Goal: Navigation & Orientation: Understand site structure

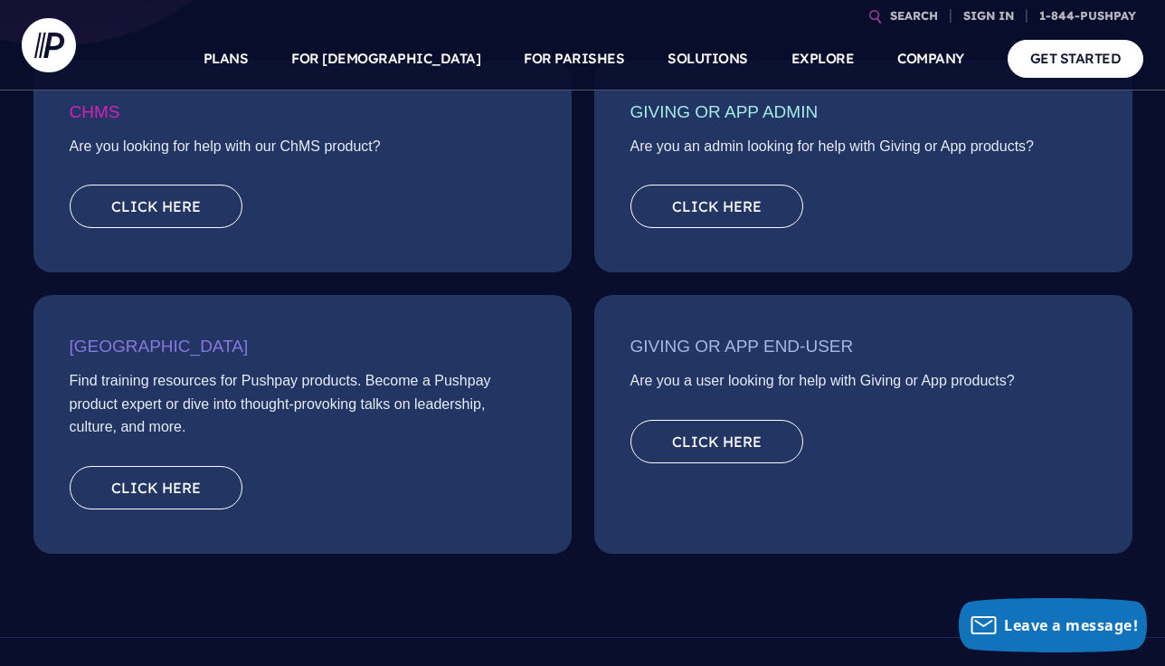
scroll to position [355, 0]
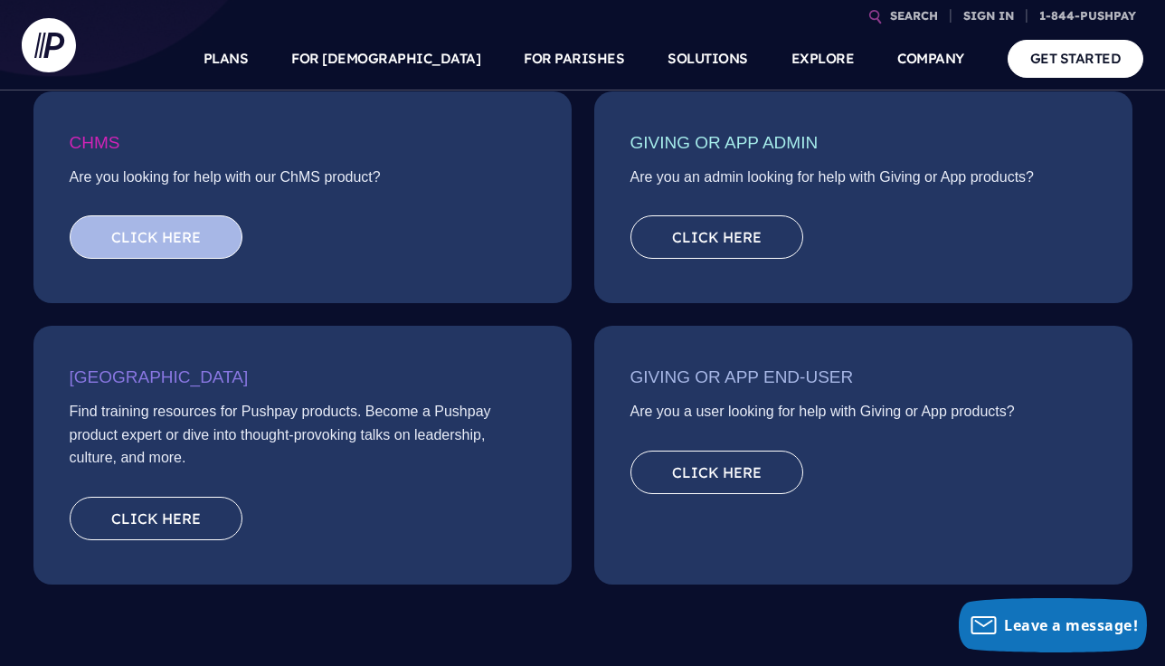
click at [175, 231] on link "Click here" at bounding box center [156, 236] width 173 height 43
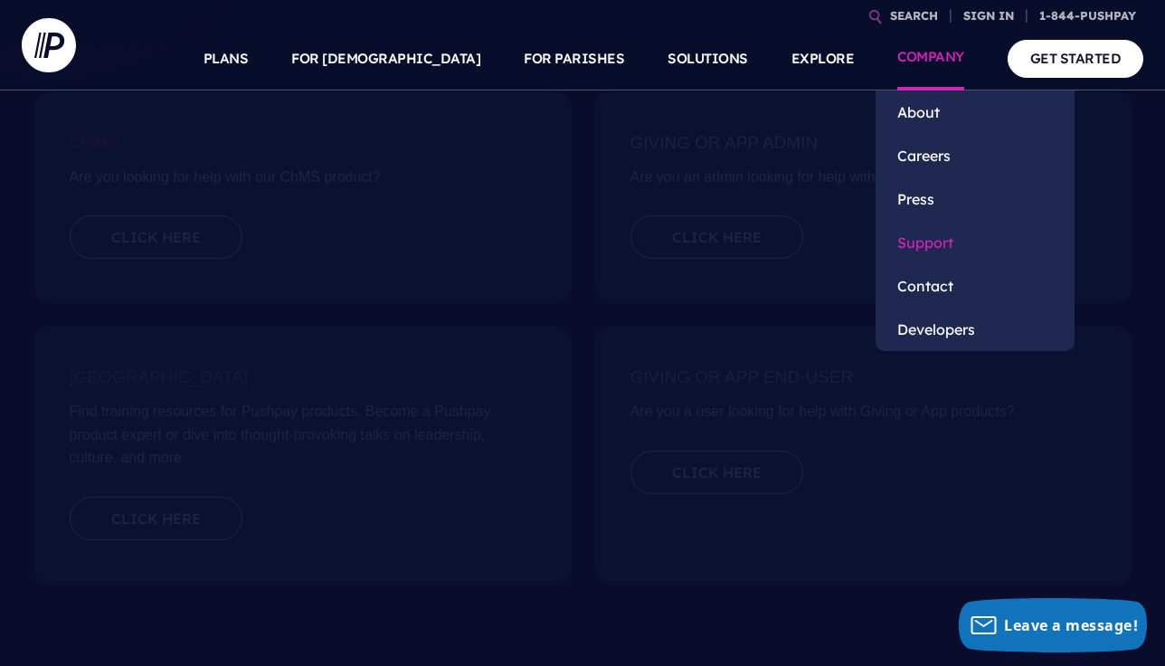
click at [922, 234] on link "Support" at bounding box center [975, 242] width 199 height 43
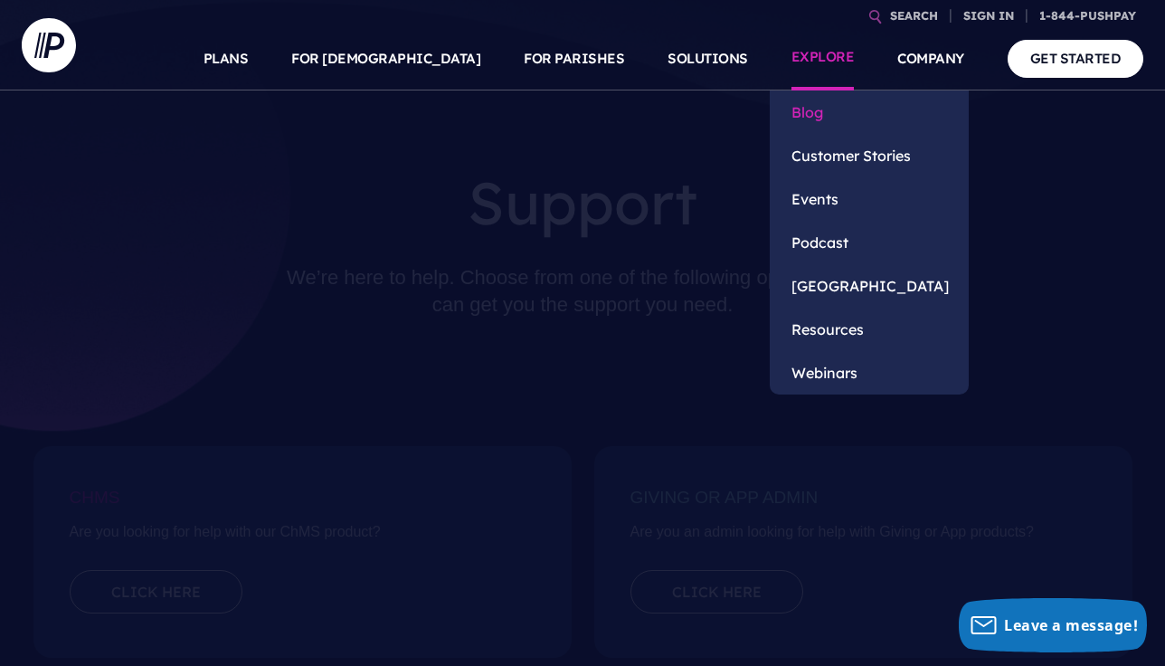
click at [819, 116] on link "Blog" at bounding box center [869, 111] width 199 height 43
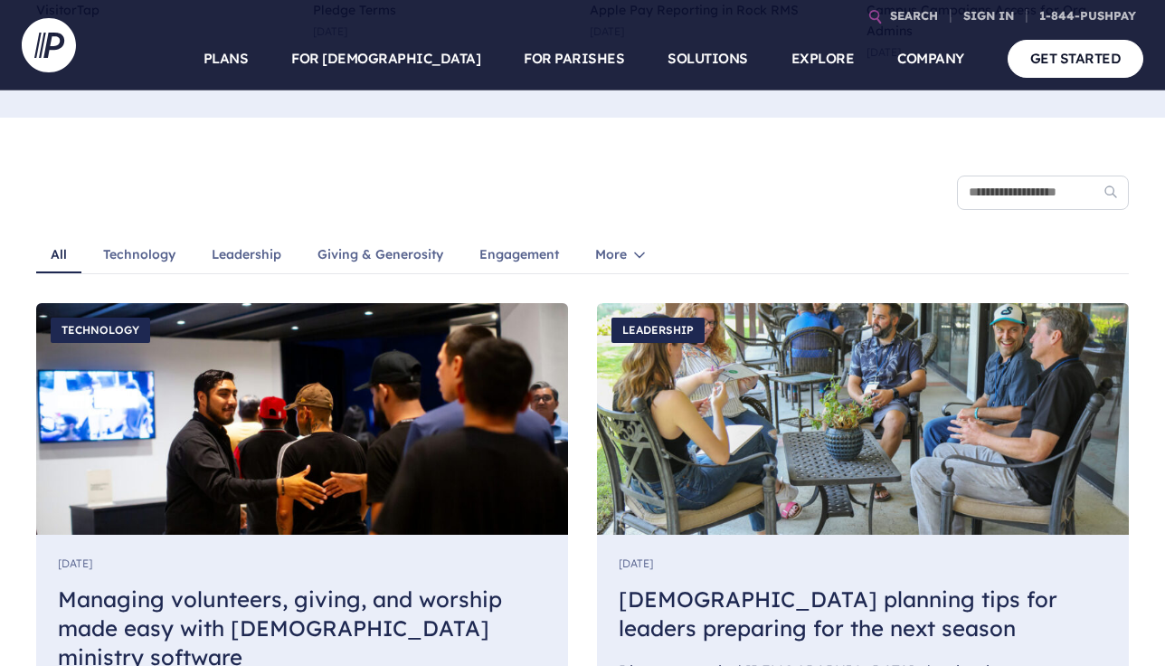
scroll to position [1267, 0]
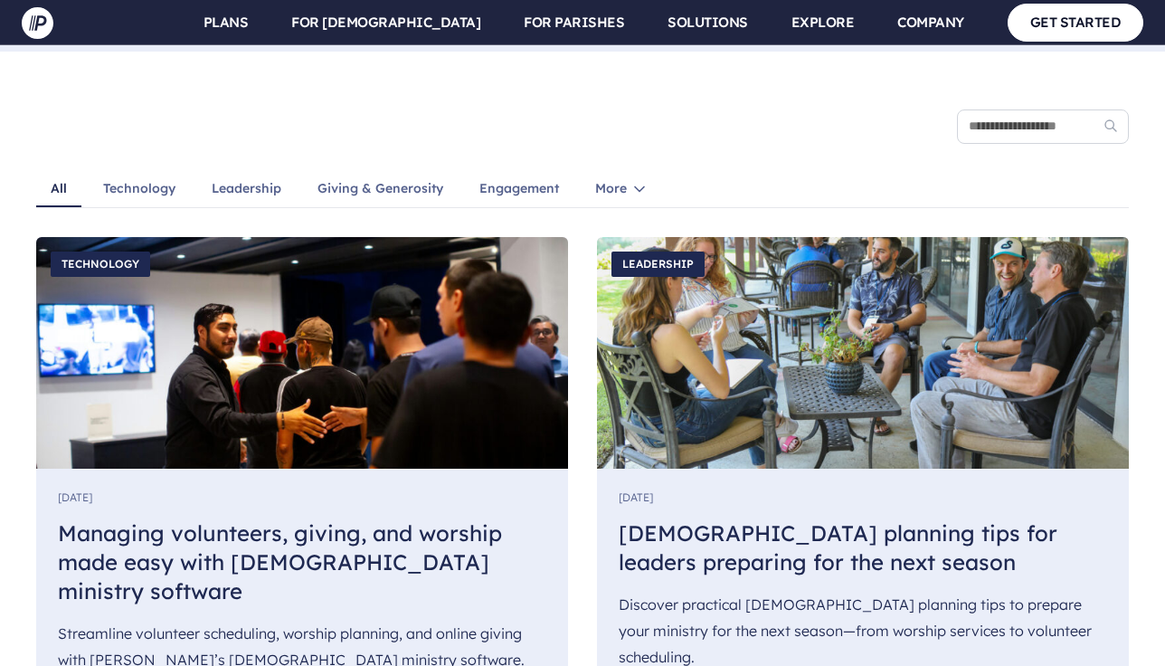
click at [113, 173] on link "Technology" at bounding box center [139, 190] width 101 height 34
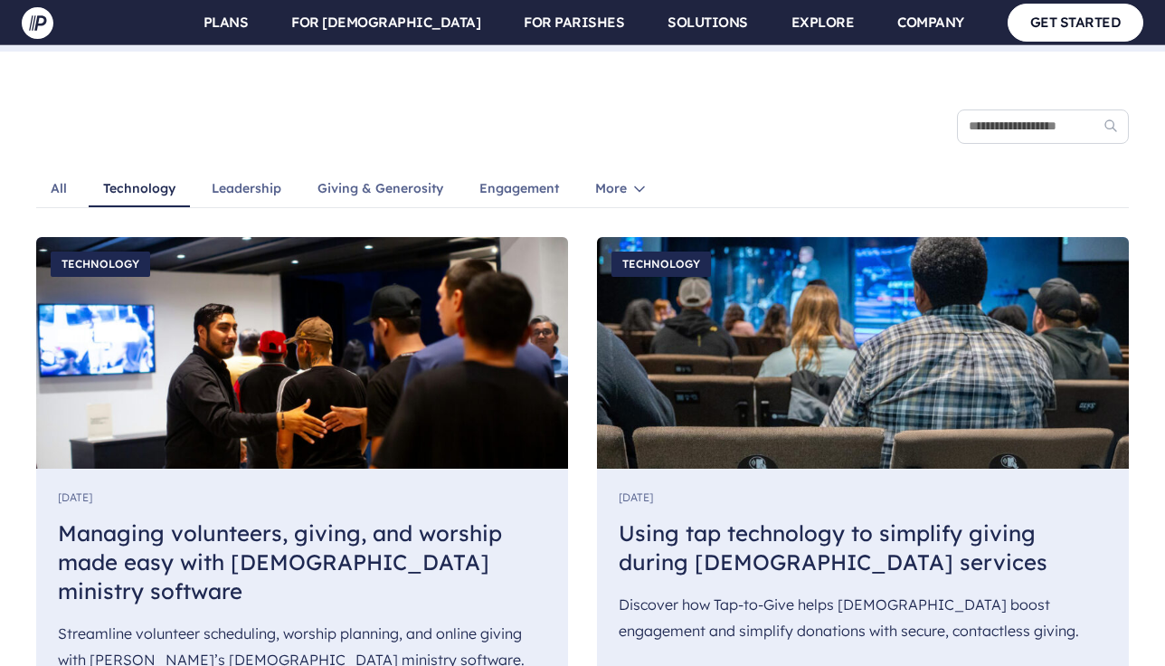
click at [47, 173] on link "All" at bounding box center [58, 190] width 45 height 34
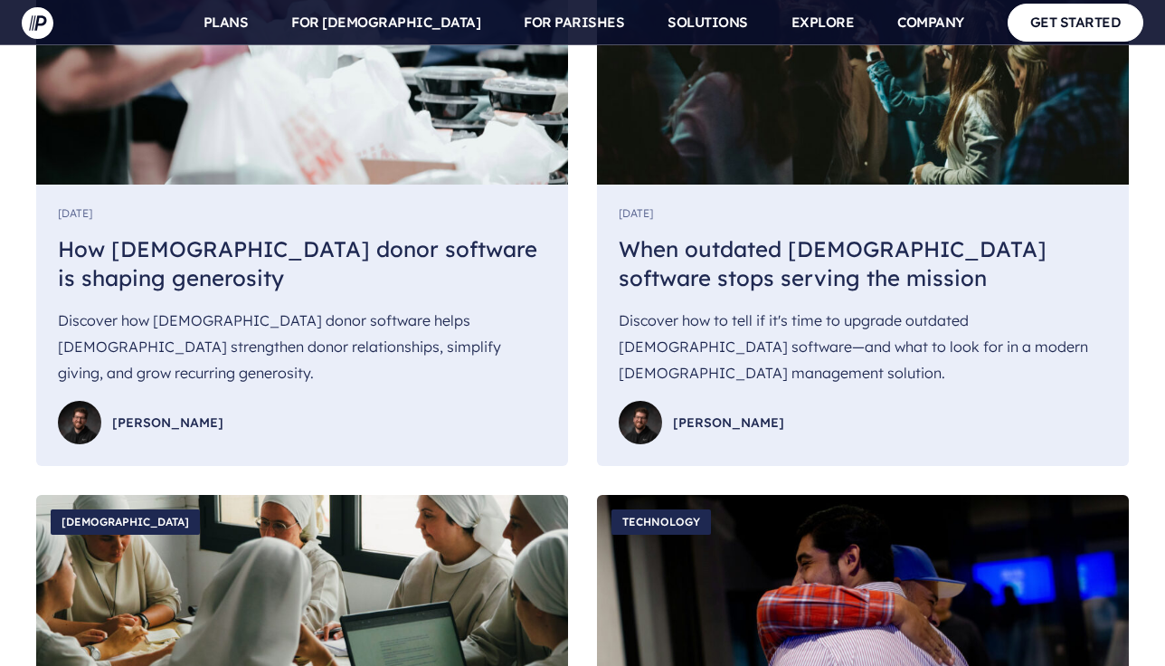
scroll to position [8234, 0]
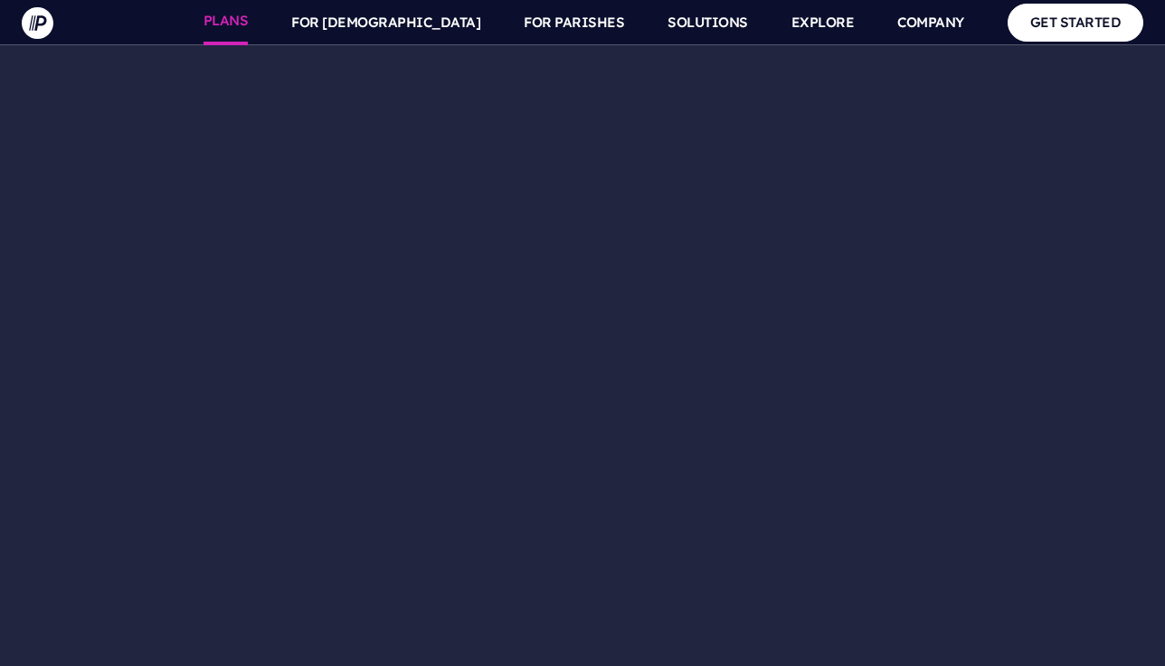
click at [249, 38] on link "PLANS" at bounding box center [226, 22] width 45 height 45
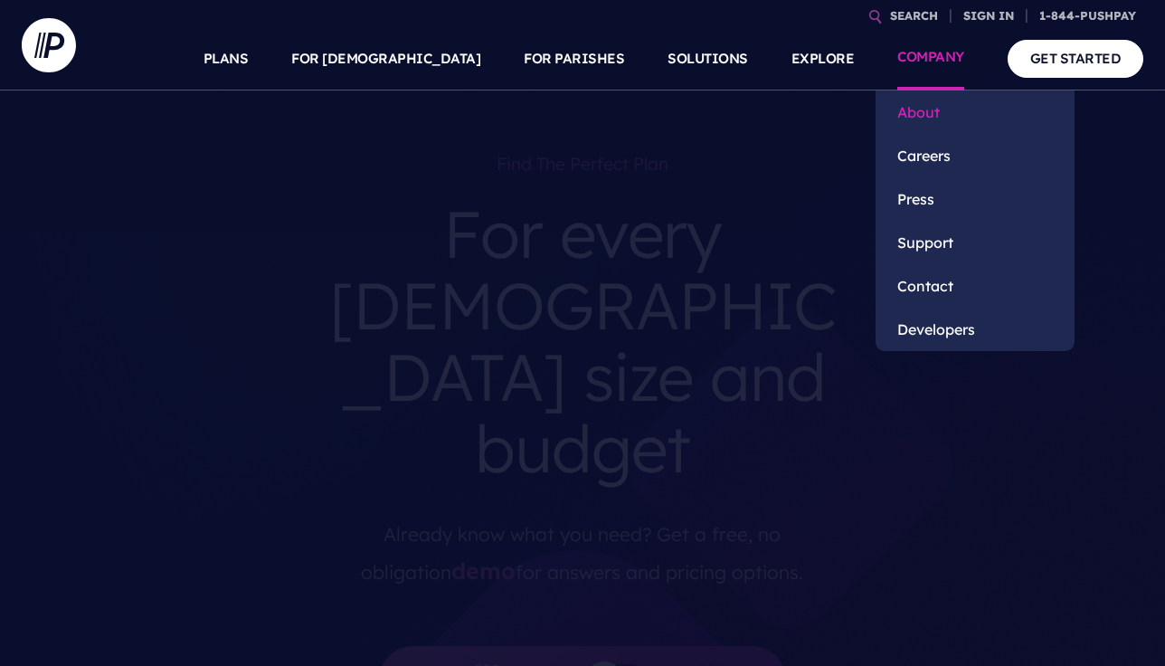
click at [926, 113] on link "About" at bounding box center [975, 111] width 199 height 43
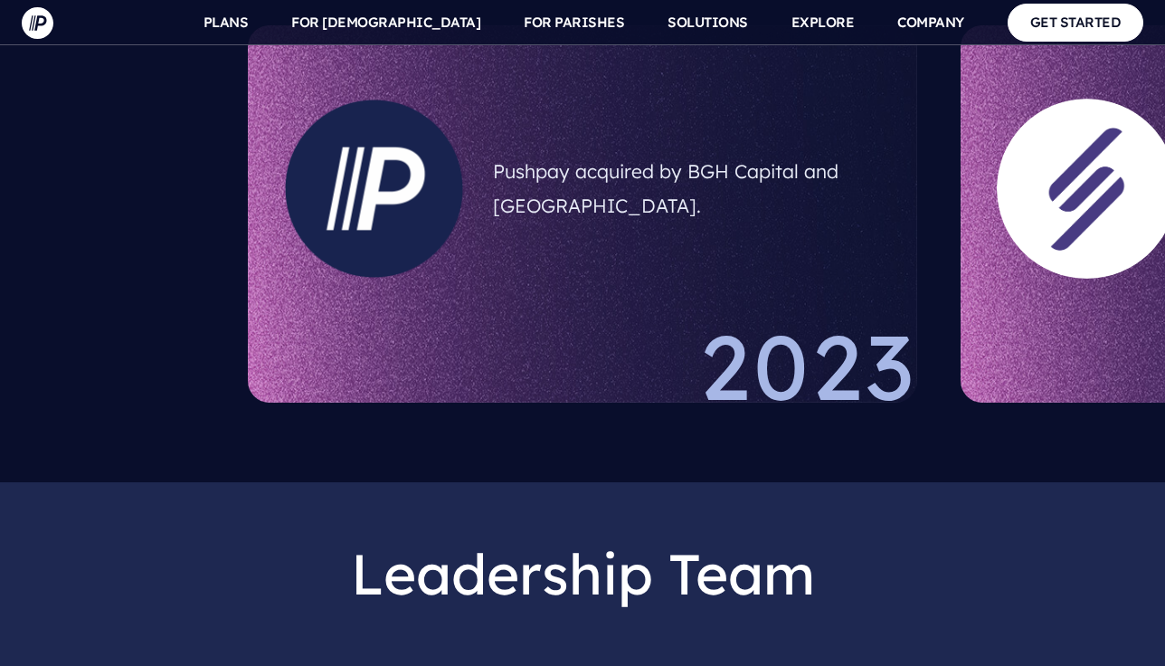
scroll to position [1267, 0]
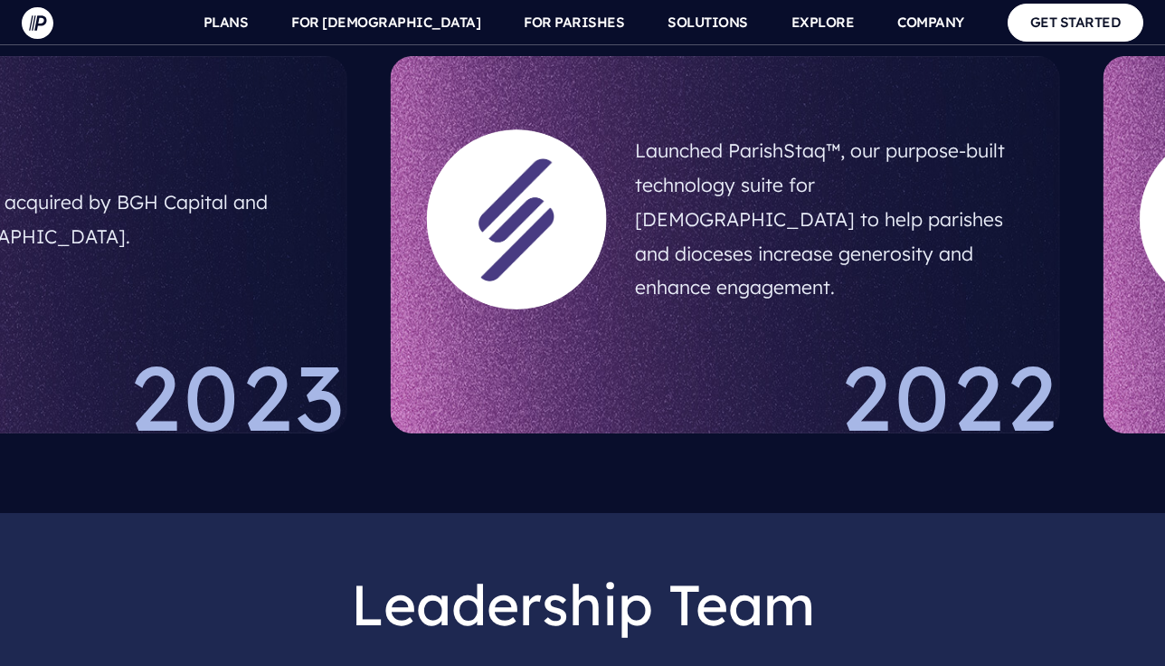
click at [232, 352] on div "2023" at bounding box center [13, 392] width 670 height 81
